Goal: Information Seeking & Learning: Learn about a topic

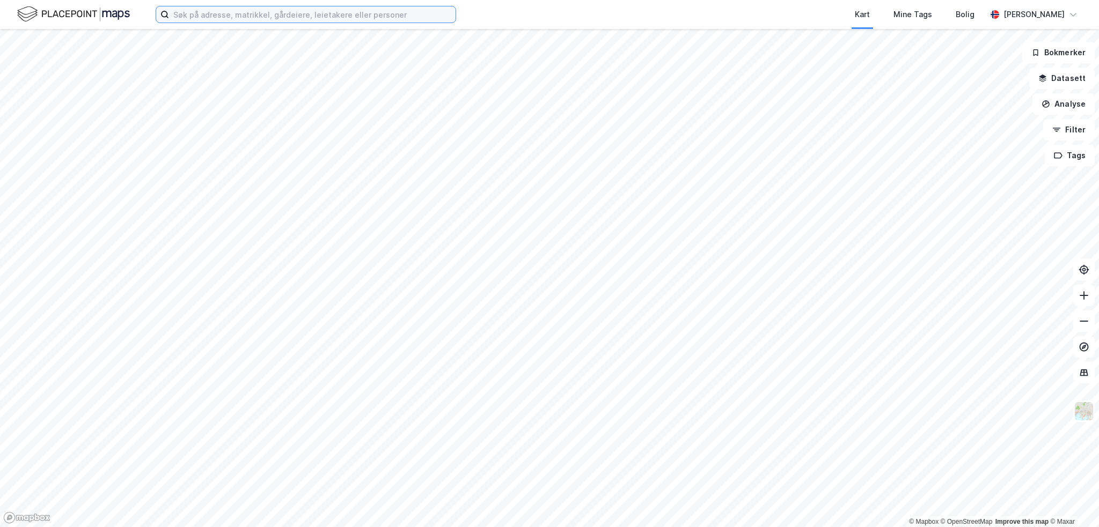
click at [243, 11] on input at bounding box center [312, 14] width 286 height 16
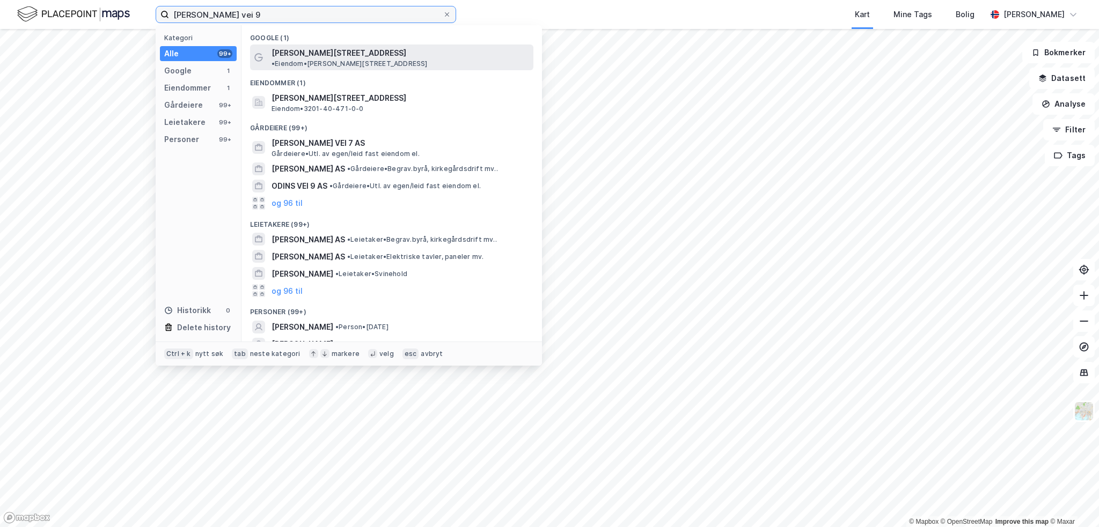
type input "[PERSON_NAME] vei 9"
click at [428, 60] on span "• Eiendom • [STREET_ADDRESS]" at bounding box center [349, 64] width 156 height 9
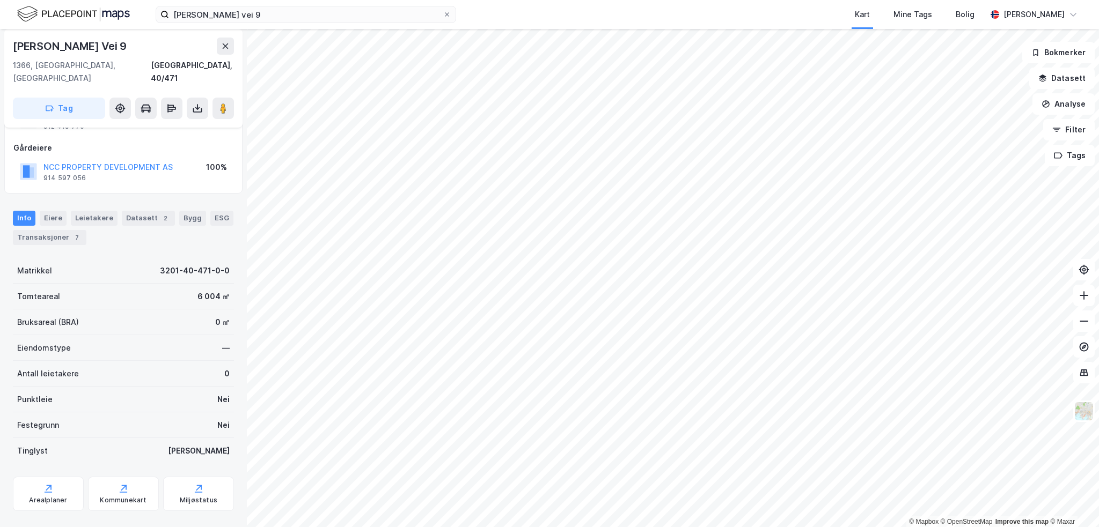
scroll to position [56, 0]
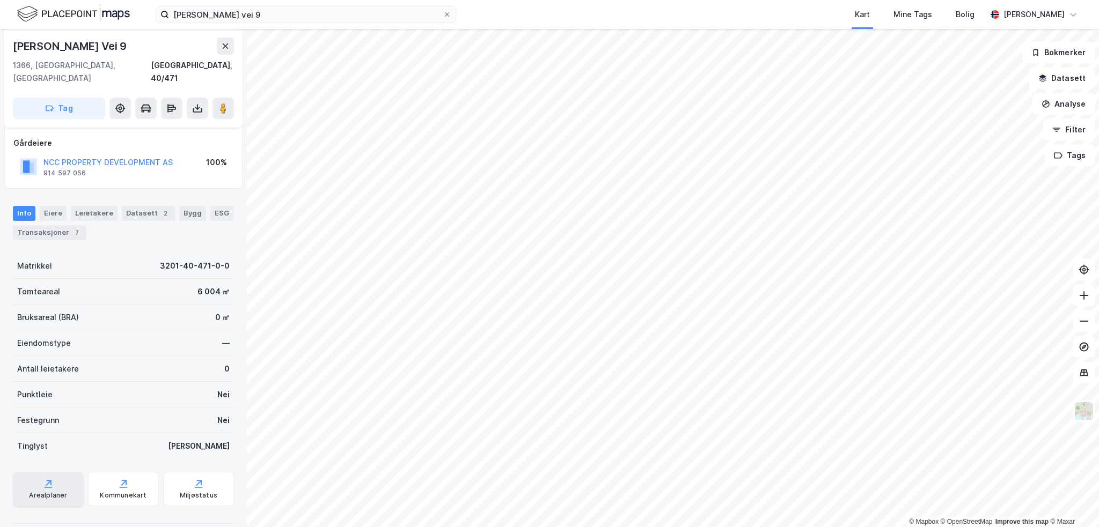
click at [53, 491] on div "Arealplaner" at bounding box center [48, 495] width 38 height 9
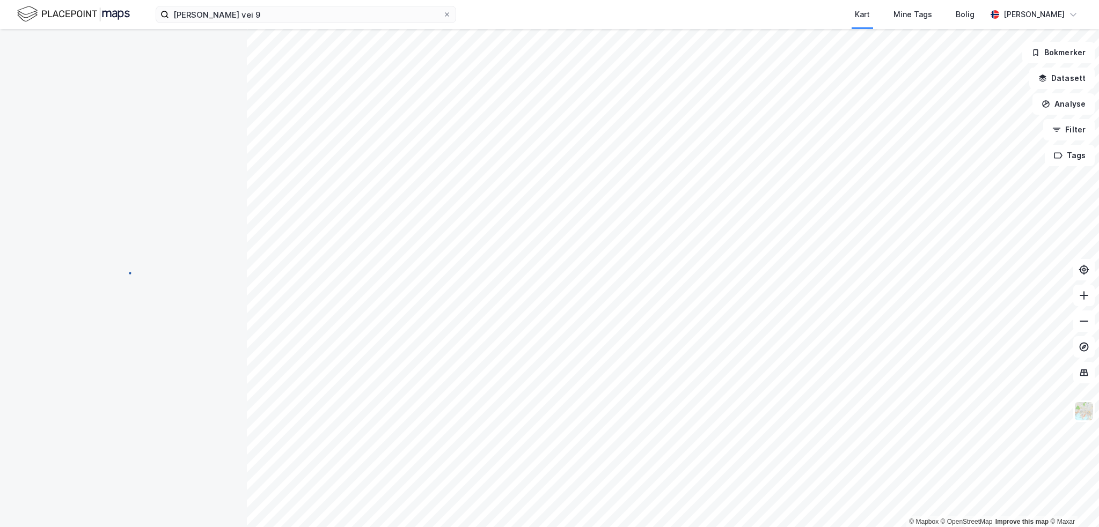
scroll to position [56, 0]
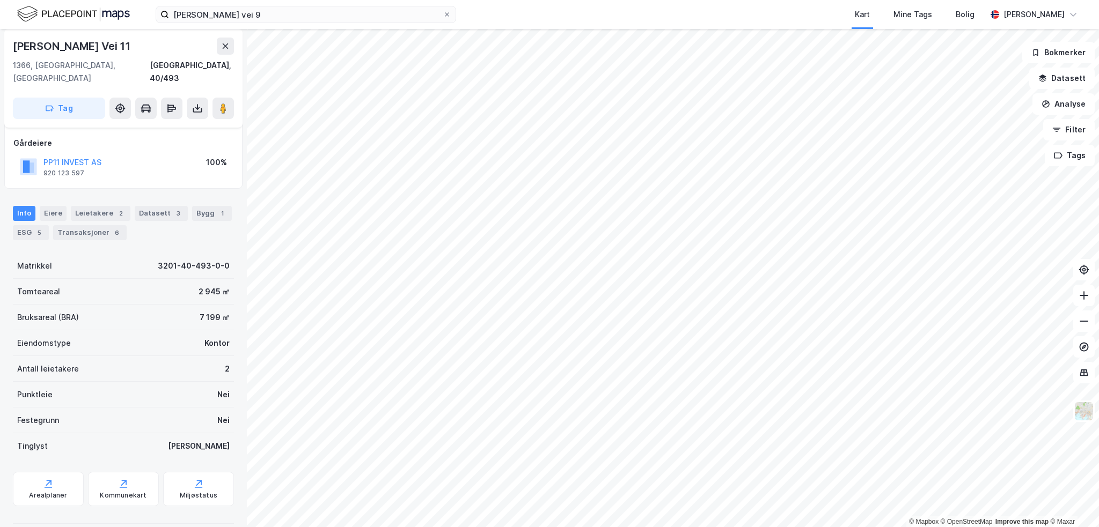
scroll to position [56, 0]
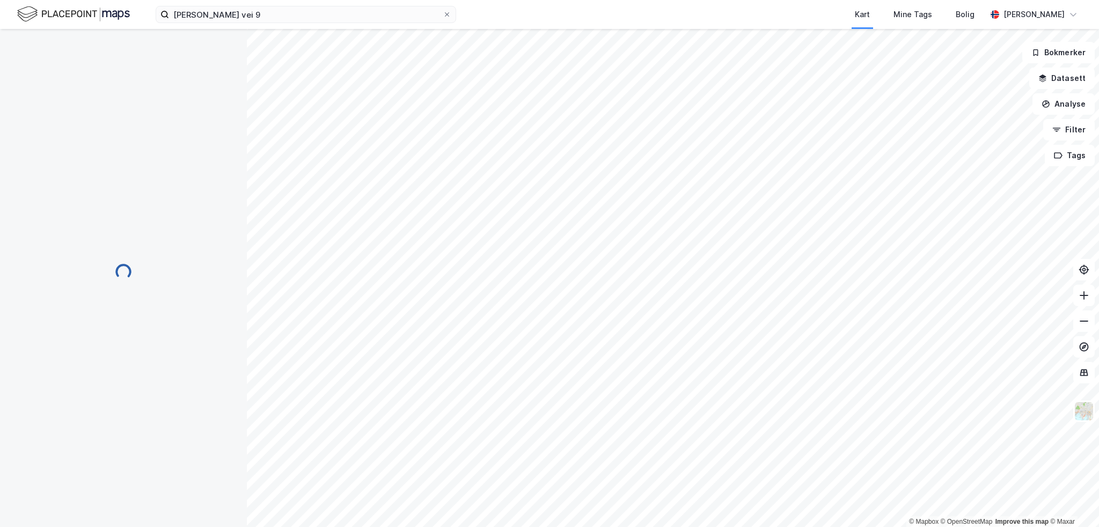
scroll to position [56, 0]
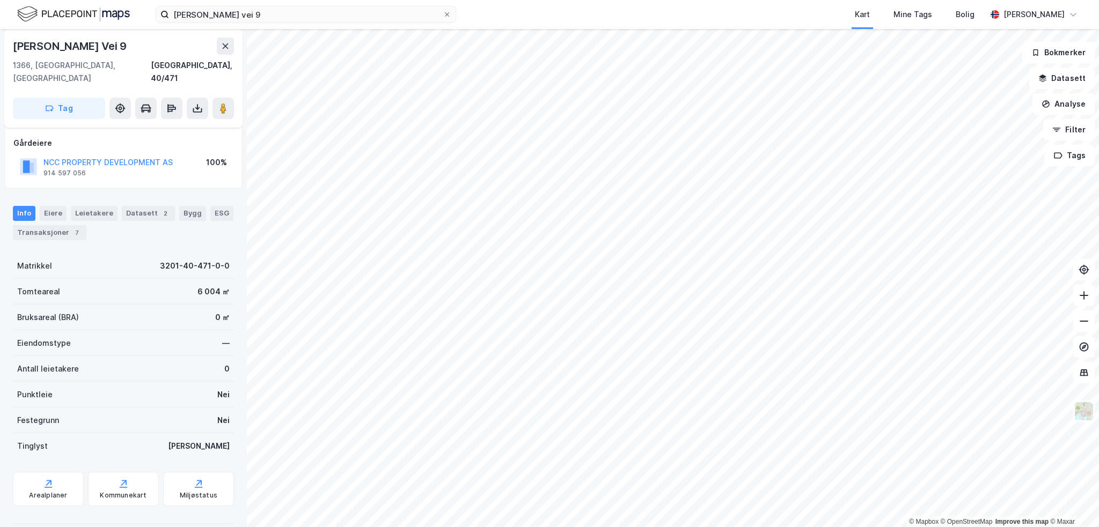
scroll to position [56, 0]
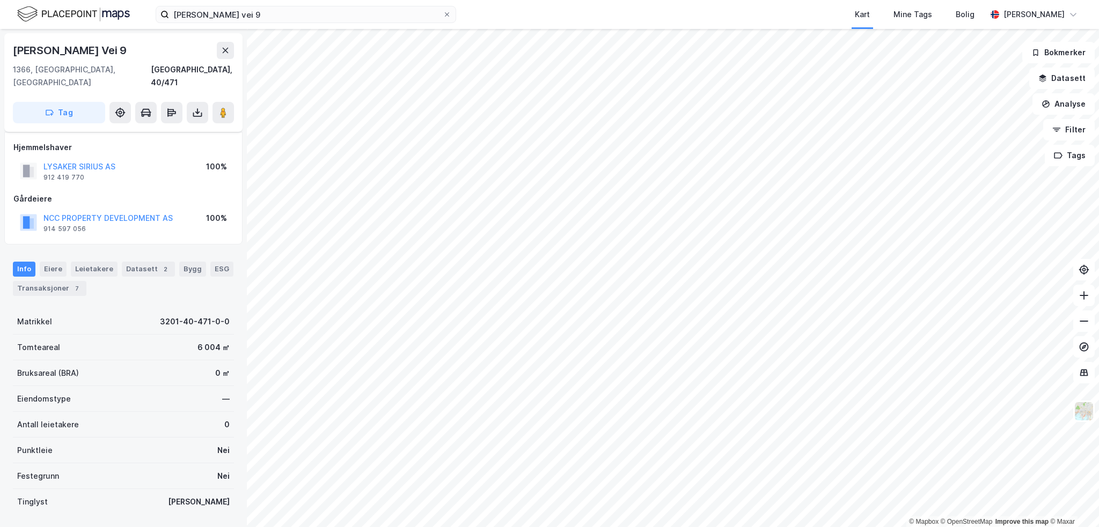
scroll to position [56, 0]
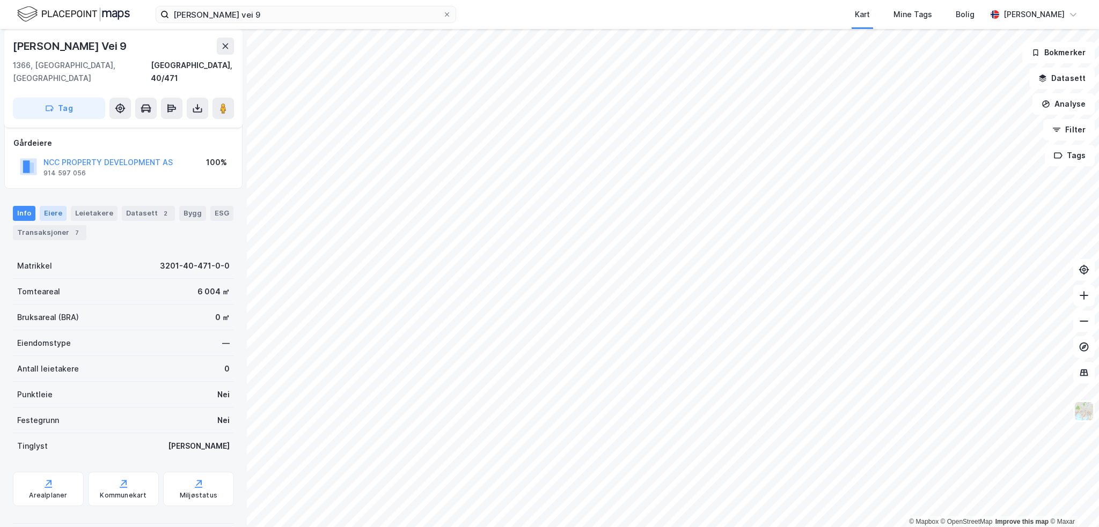
click at [53, 206] on div "Eiere" at bounding box center [53, 213] width 27 height 15
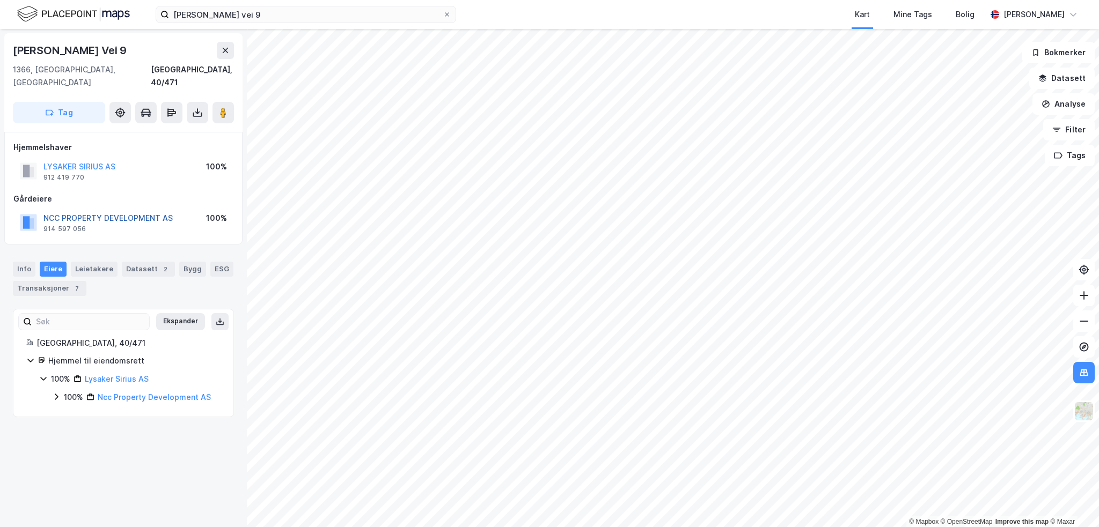
click at [0, 0] on button "NCC PROPERTY DEVELOPMENT AS" at bounding box center [0, 0] width 0 height 0
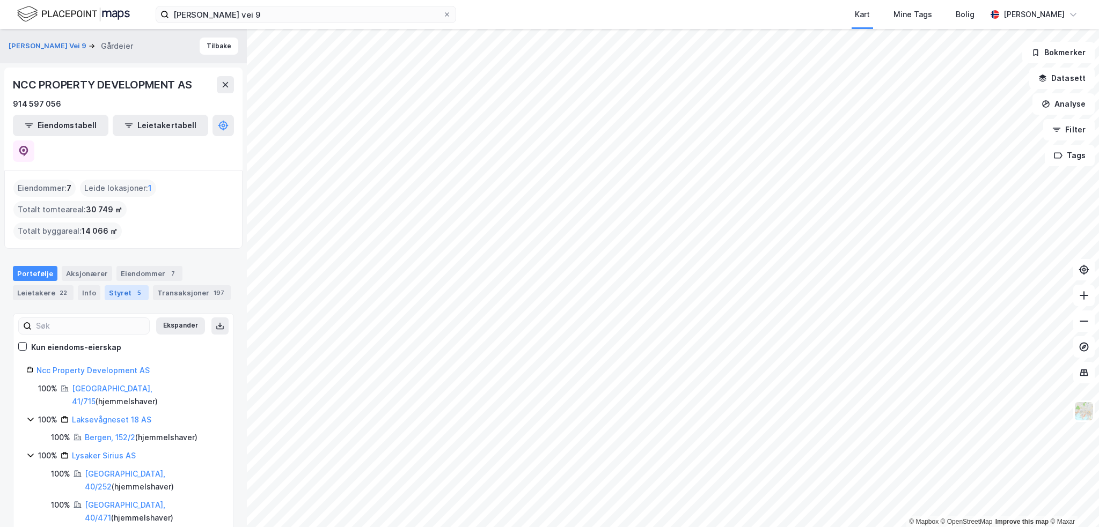
click at [119, 285] on div "Styret 5" at bounding box center [127, 292] width 44 height 15
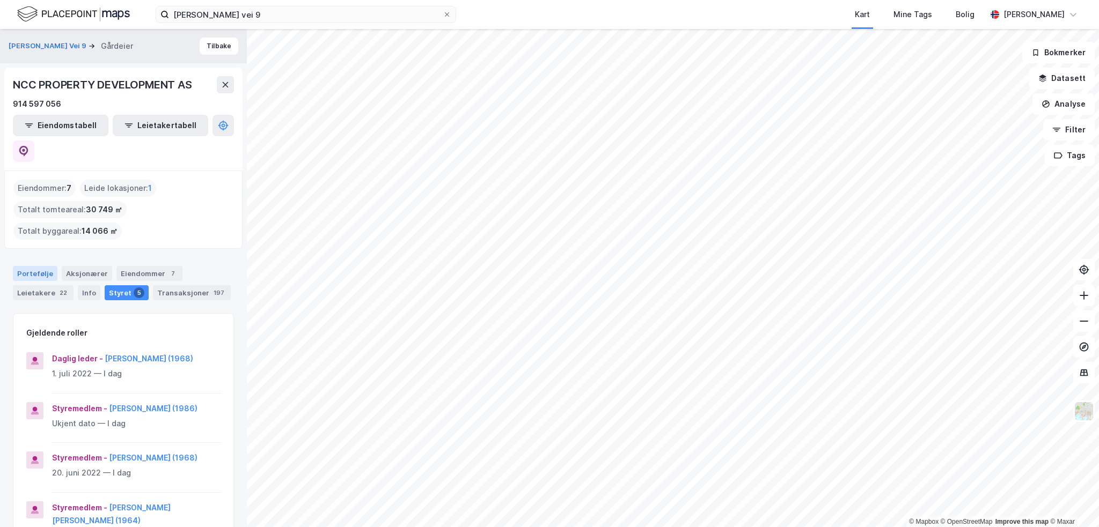
click at [26, 266] on div "Portefølje" at bounding box center [35, 273] width 45 height 15
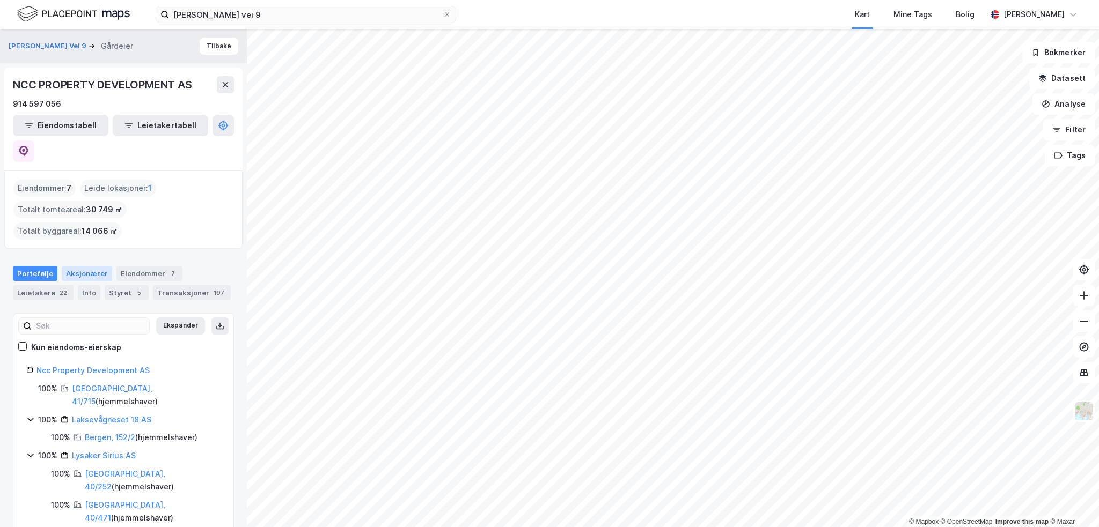
drag, startPoint x: 83, startPoint y: 223, endPoint x: 77, endPoint y: 224, distance: 5.5
click at [83, 266] on div "Aksjonærer" at bounding box center [87, 273] width 50 height 15
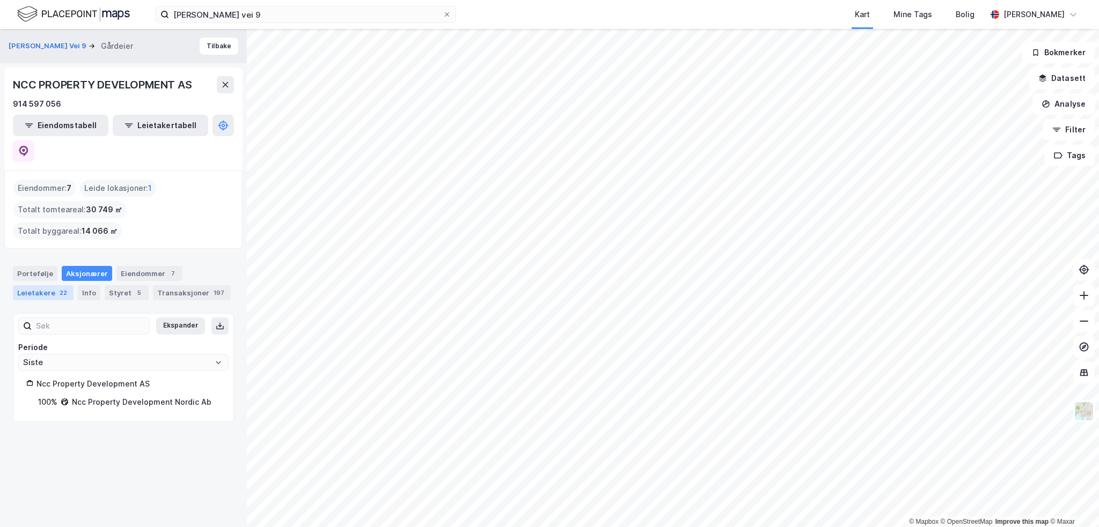
click at [35, 285] on div "Leietakere 22" at bounding box center [43, 292] width 61 height 15
